Goal: Task Accomplishment & Management: Manage account settings

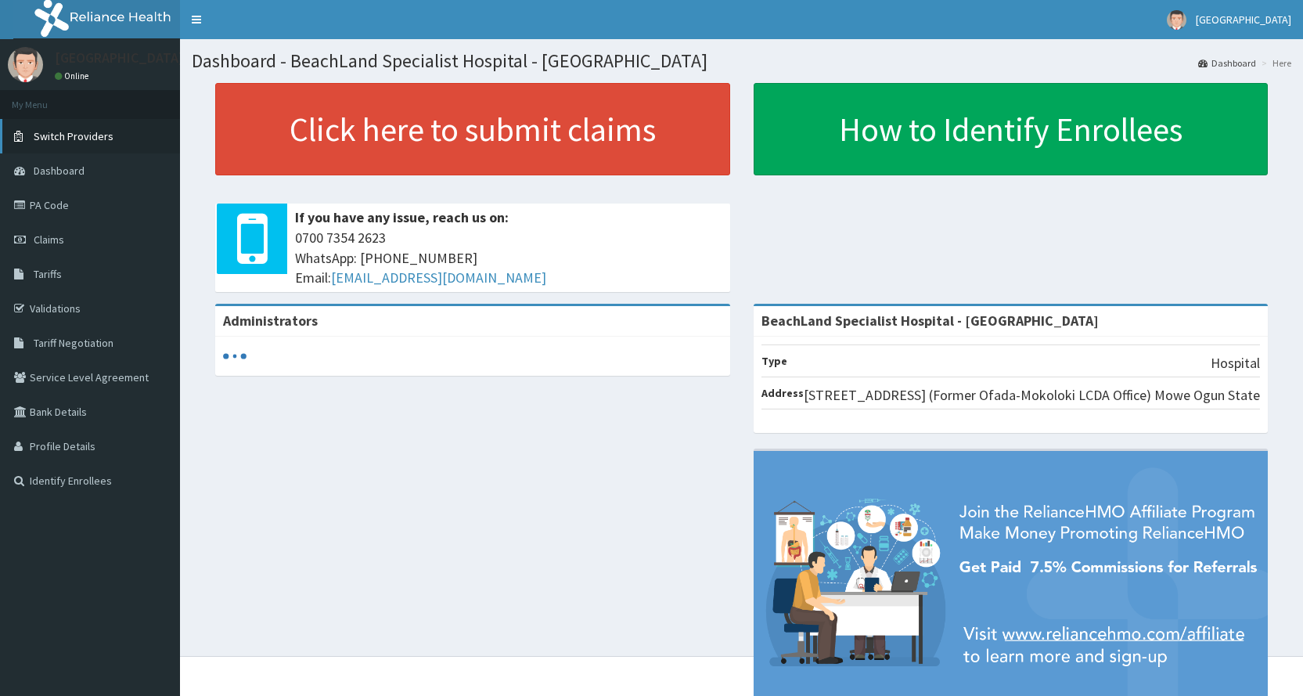
click at [66, 143] on link "Switch Providers" at bounding box center [90, 136] width 180 height 34
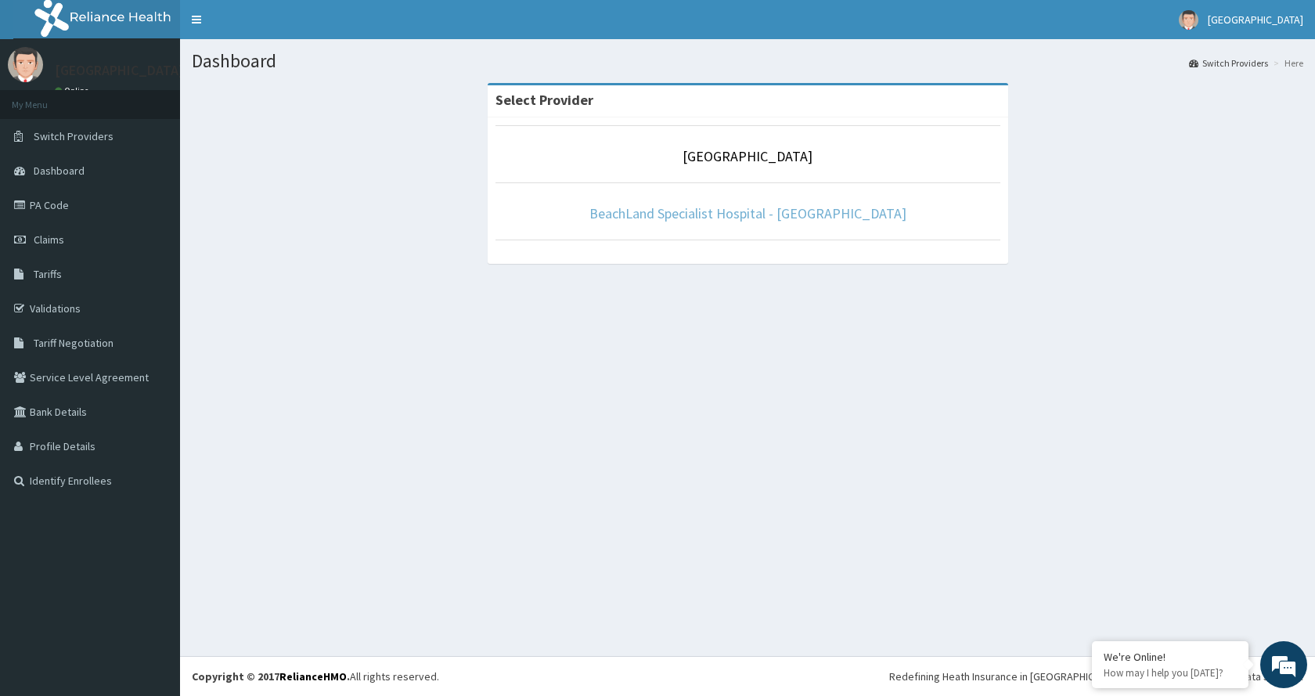
click at [694, 207] on link "BeachLand Specialist Hospital - [GEOGRAPHIC_DATA]" at bounding box center [747, 213] width 317 height 18
